Goal: Find specific fact: Find specific fact

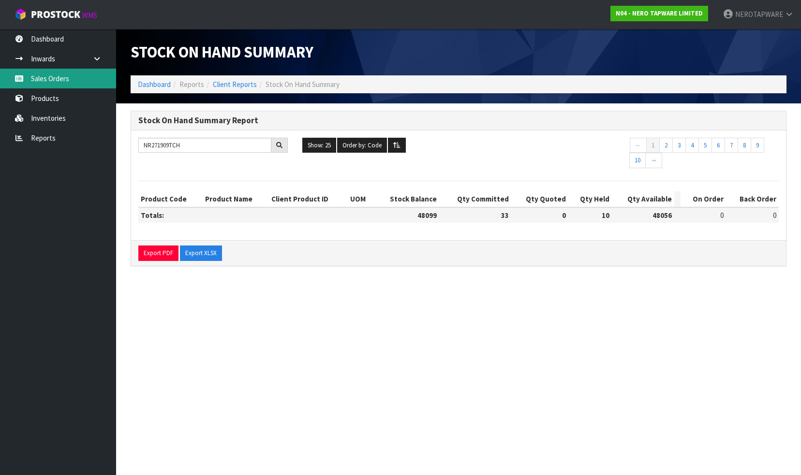
click at [62, 84] on link "Sales Orders" at bounding box center [58, 79] width 116 height 20
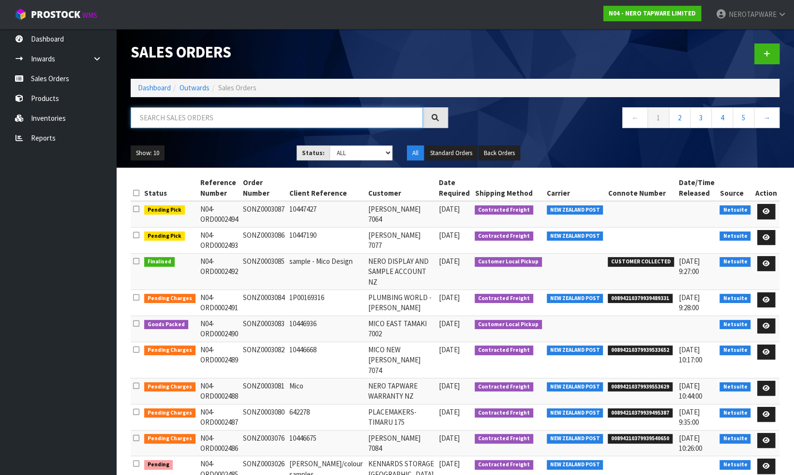
click at [186, 118] on input "text" at bounding box center [277, 117] width 292 height 21
paste input "SONZ0002927"
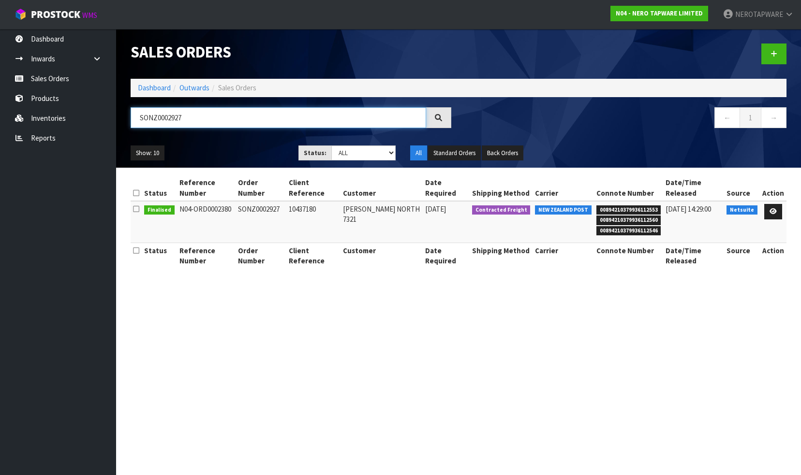
type input "SONZ0002927"
click at [620, 207] on span "00894210379936112553" at bounding box center [628, 211] width 65 height 10
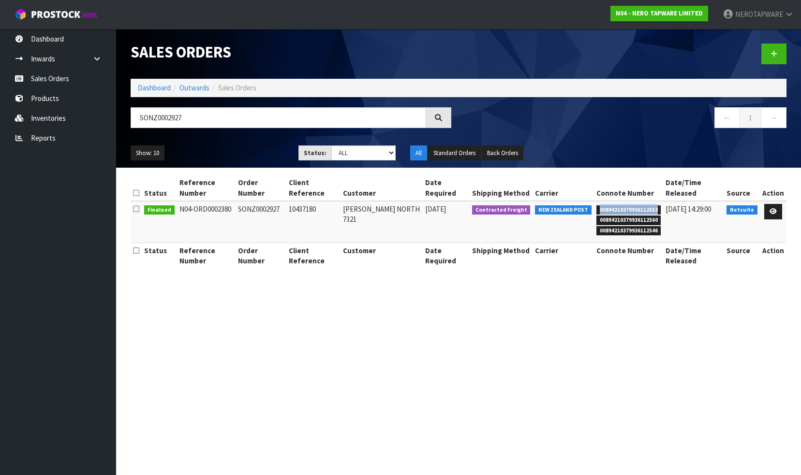
click at [620, 207] on span "00894210379936112553" at bounding box center [628, 211] width 65 height 10
copy span "00894210379936112553"
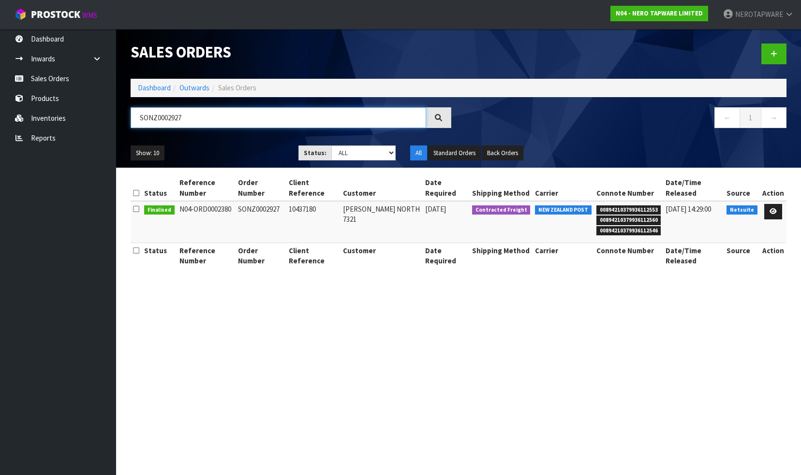
click at [189, 118] on input "SONZ0002927" at bounding box center [278, 117] width 295 height 21
click at [641, 209] on span "00894210379936112553" at bounding box center [628, 211] width 65 height 10
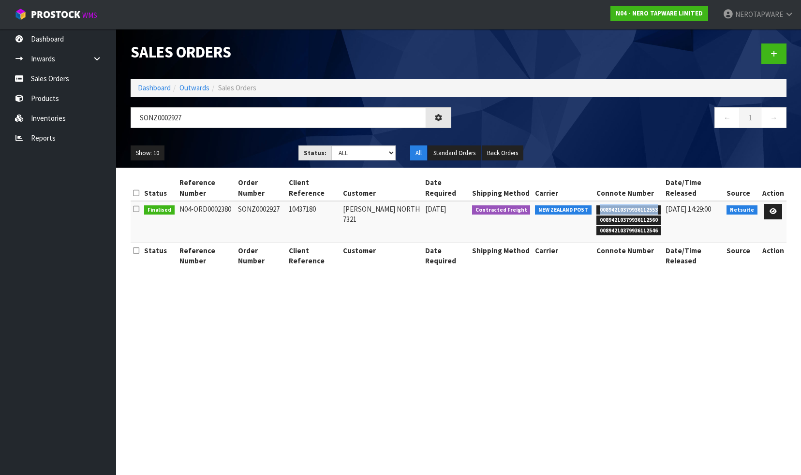
click at [641, 209] on span "00894210379936112553" at bounding box center [628, 211] width 65 height 10
copy span "00894210379936112553"
